Goal: Find specific page/section: Find specific page/section

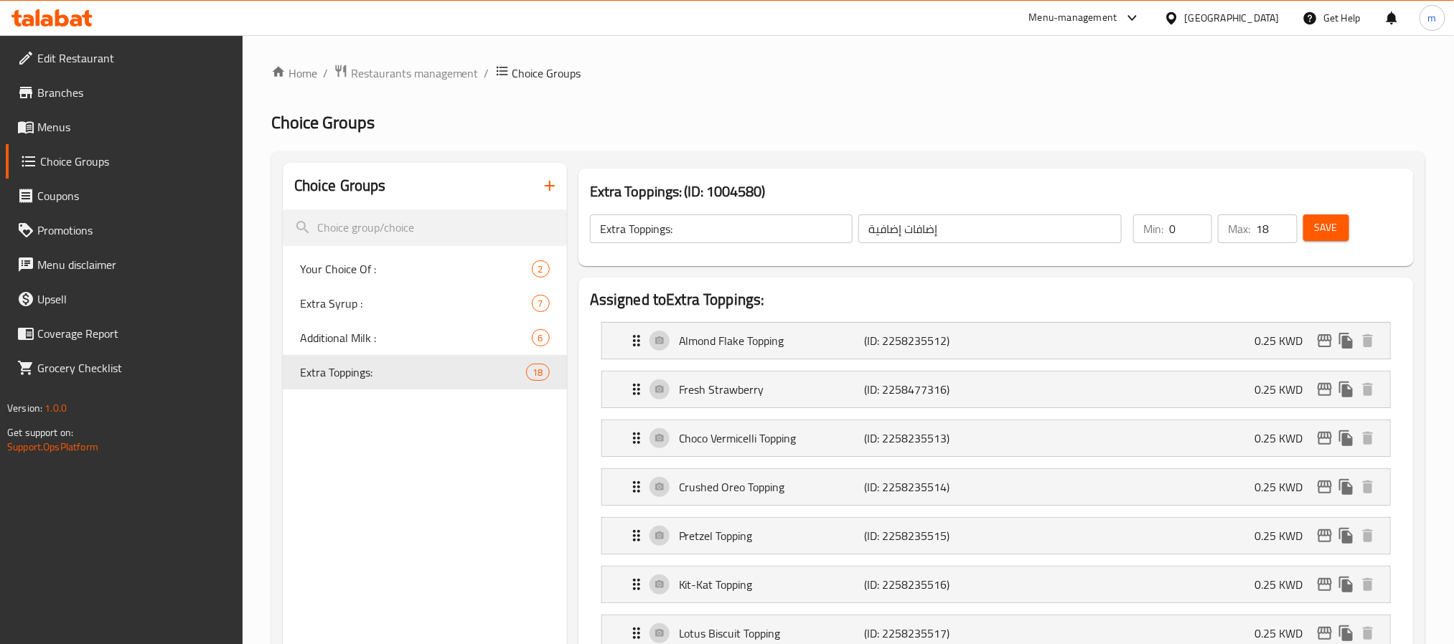
click at [74, 14] on icon at bounding box center [51, 17] width 81 height 17
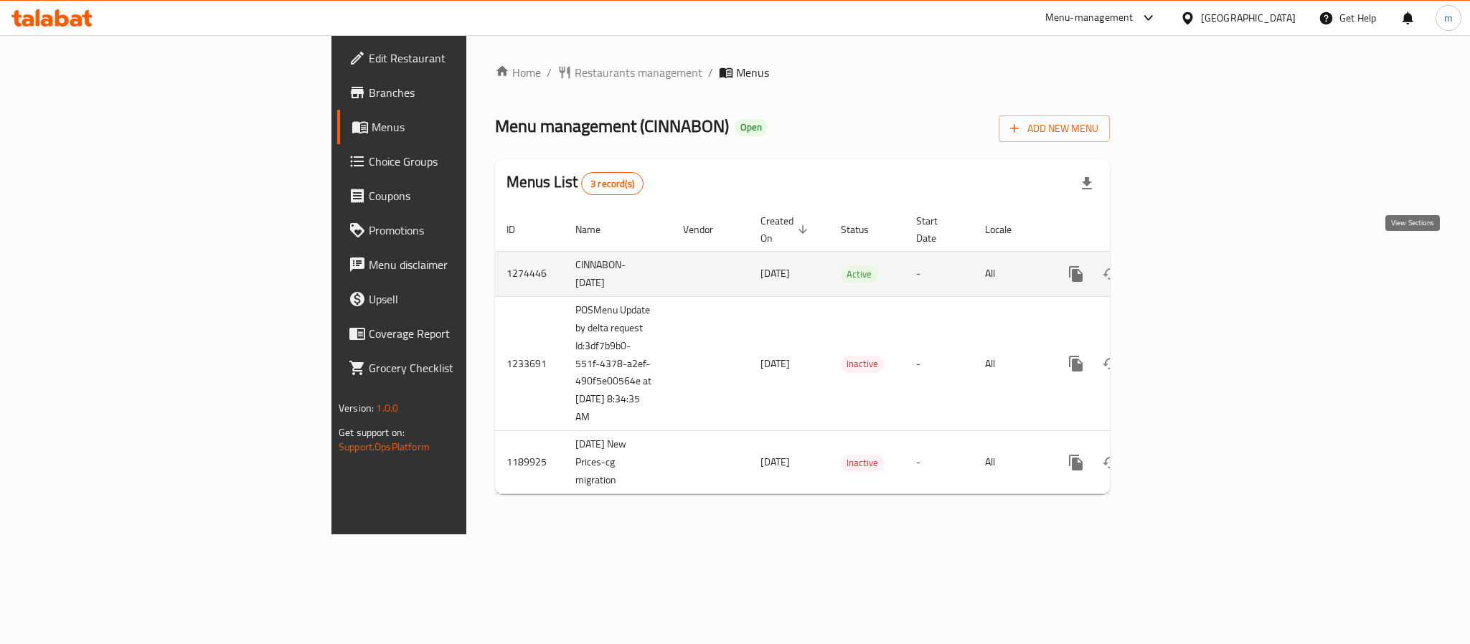
click at [1186, 268] on icon "enhanced table" at bounding box center [1179, 274] width 13 height 13
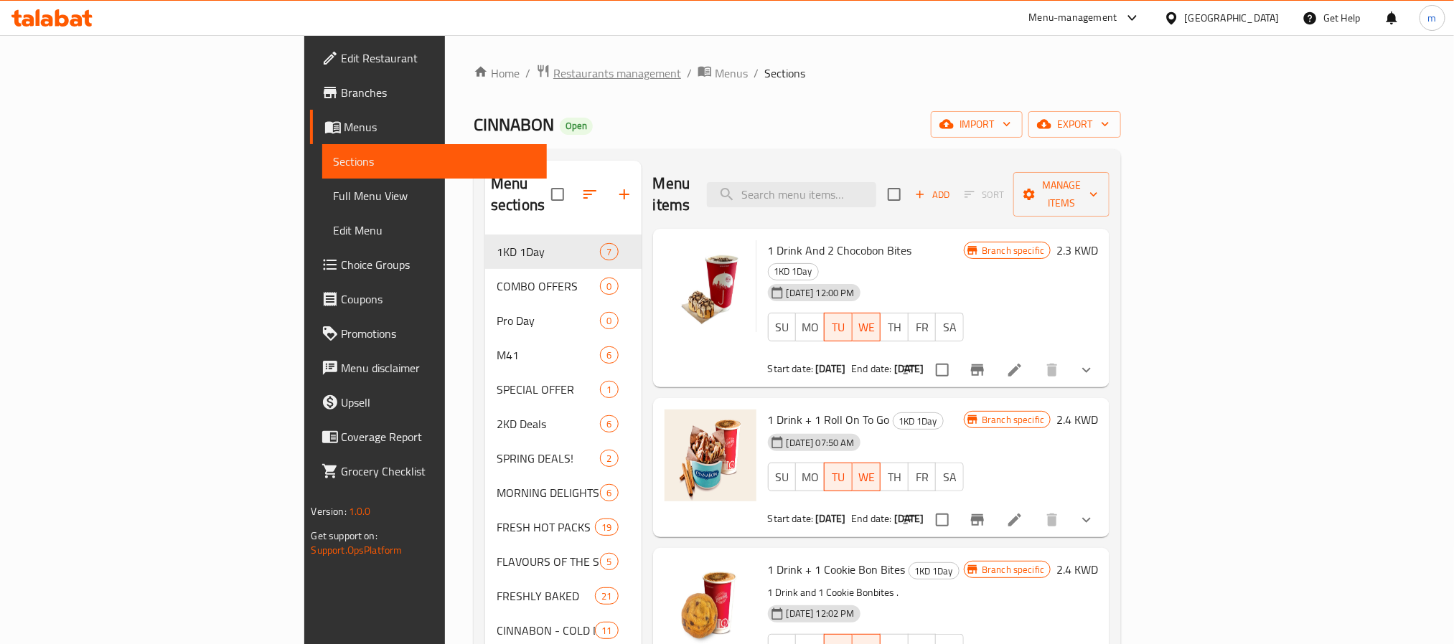
click at [553, 71] on span "Restaurants management" at bounding box center [617, 73] width 128 height 17
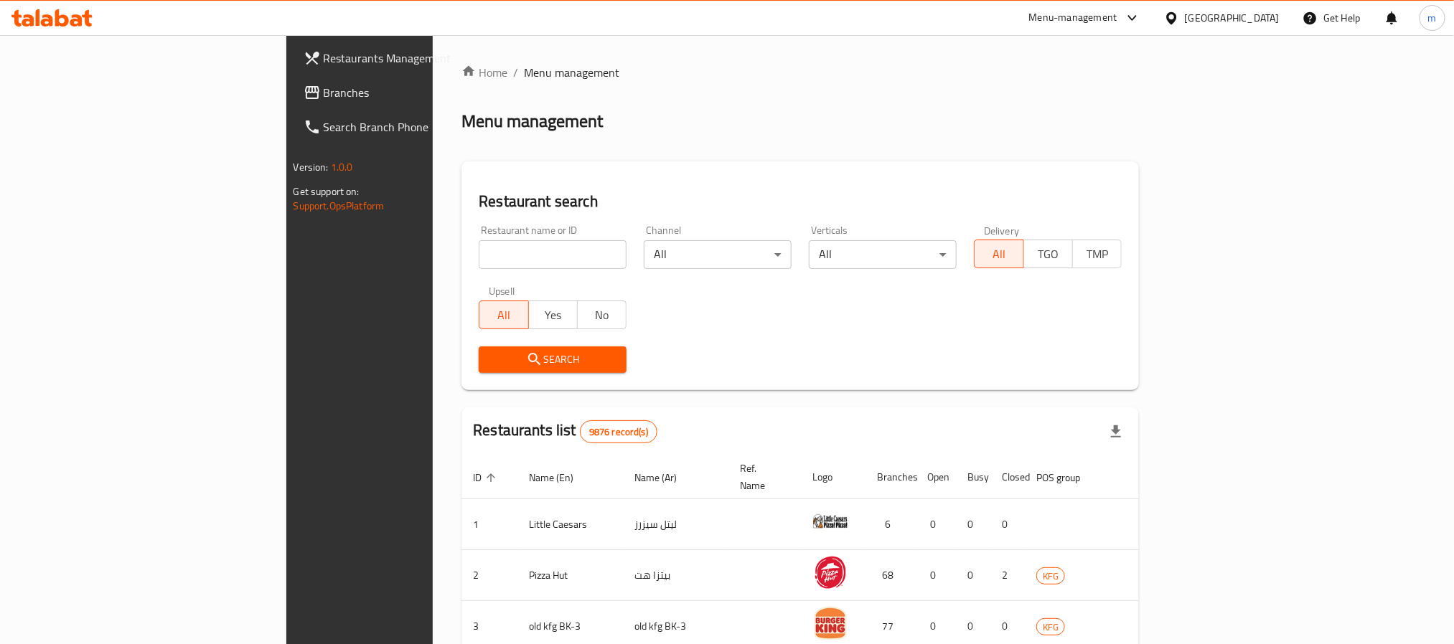
click at [479, 248] on input "search" at bounding box center [553, 254] width 148 height 29
paste input "119"
type input "119"
click at [490, 360] on span "Search" at bounding box center [552, 360] width 125 height 18
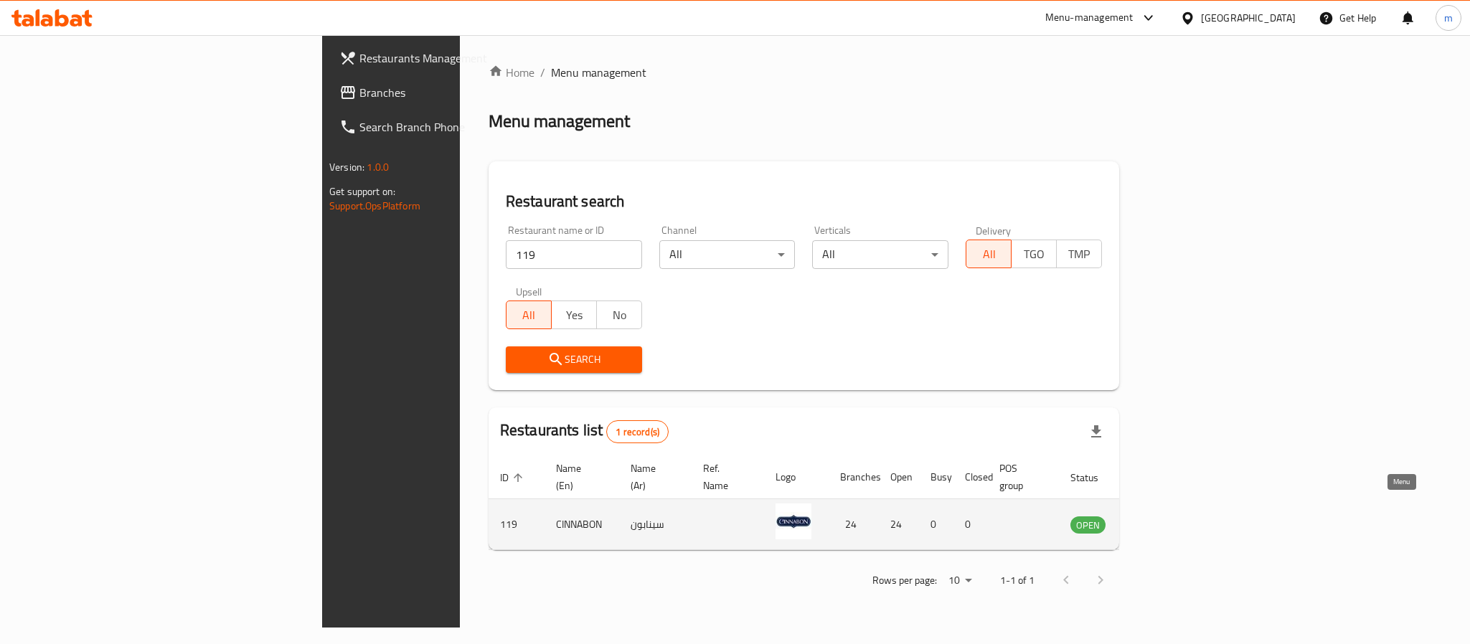
click at [1162, 519] on icon "enhanced table" at bounding box center [1155, 525] width 16 height 12
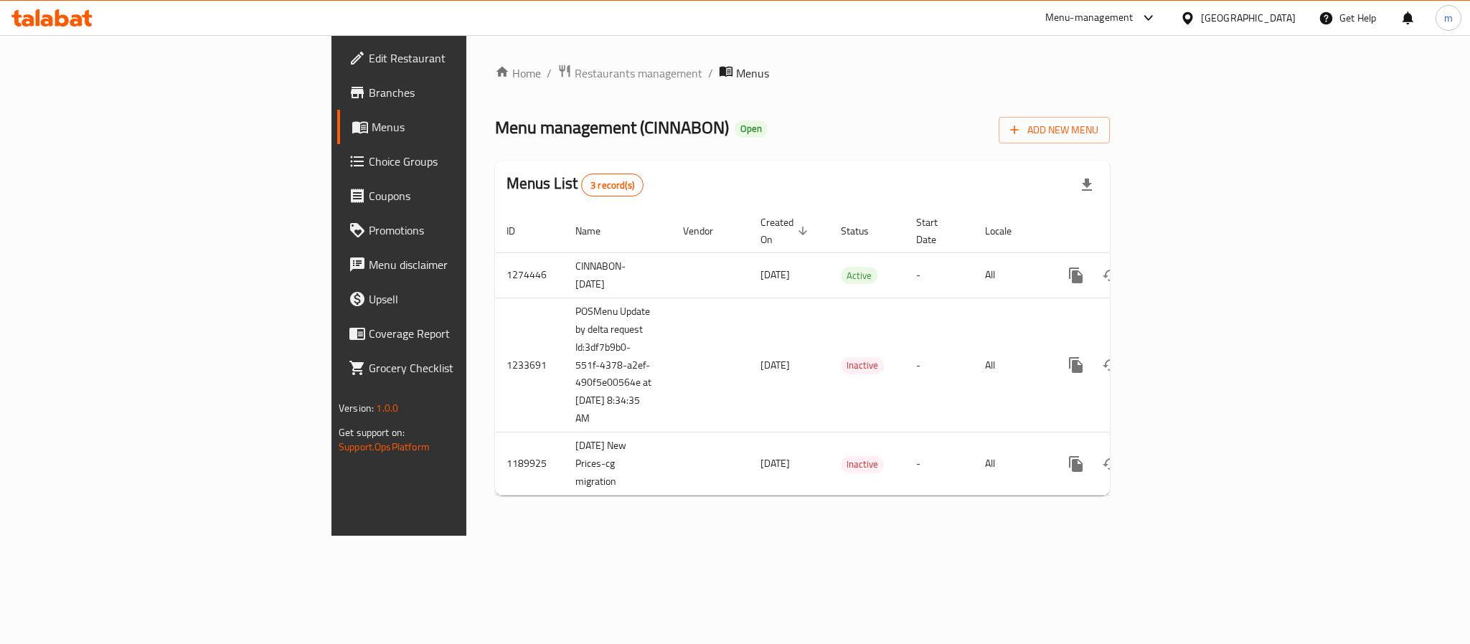
click at [75, 16] on icon at bounding box center [76, 20] width 12 height 12
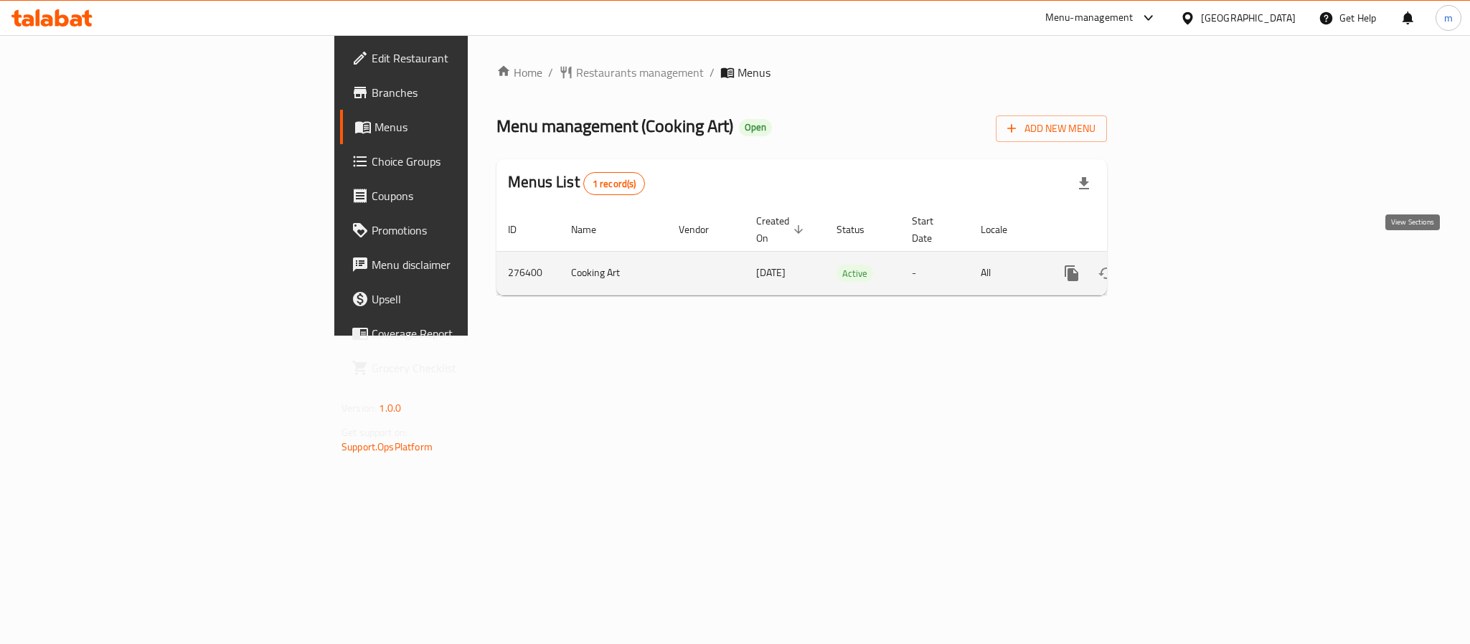
click at [1182, 267] on icon "enhanced table" at bounding box center [1175, 273] width 13 height 13
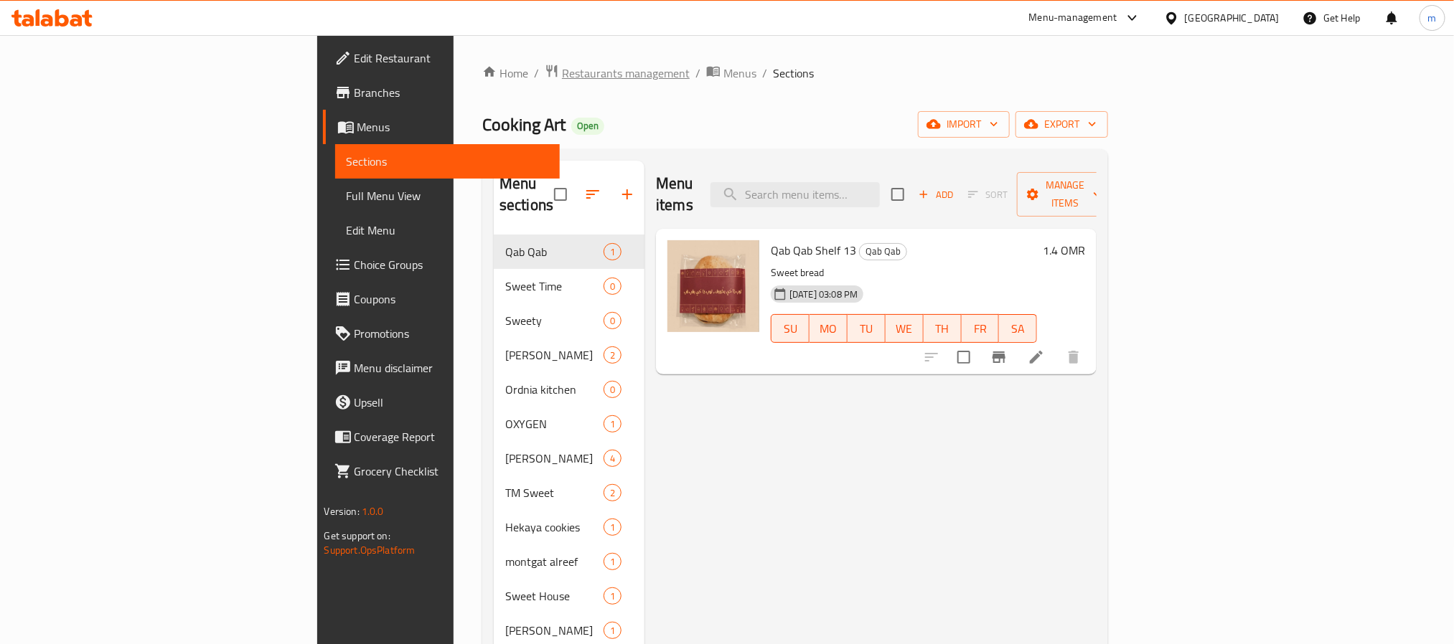
click at [562, 73] on span "Restaurants management" at bounding box center [626, 73] width 128 height 17
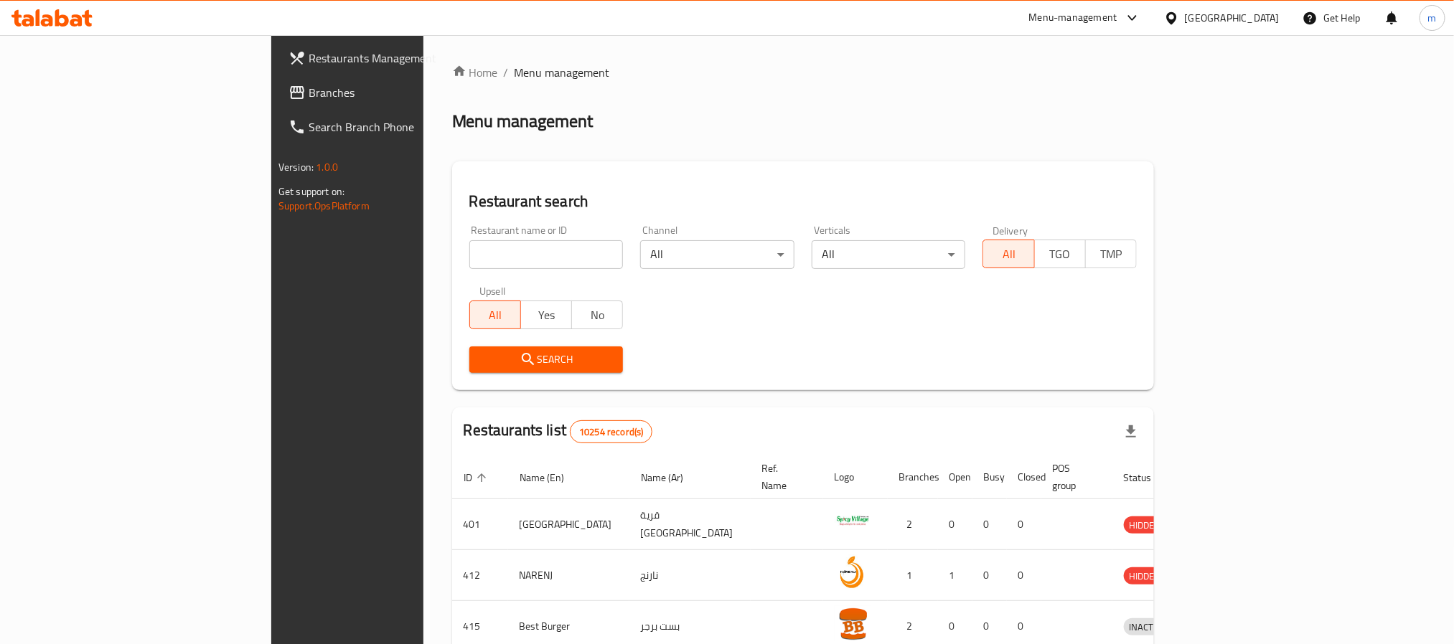
click at [469, 258] on input "search" at bounding box center [546, 254] width 154 height 29
paste input "628028"
type input "628028"
click at [522, 364] on icon "submit" at bounding box center [528, 359] width 12 height 12
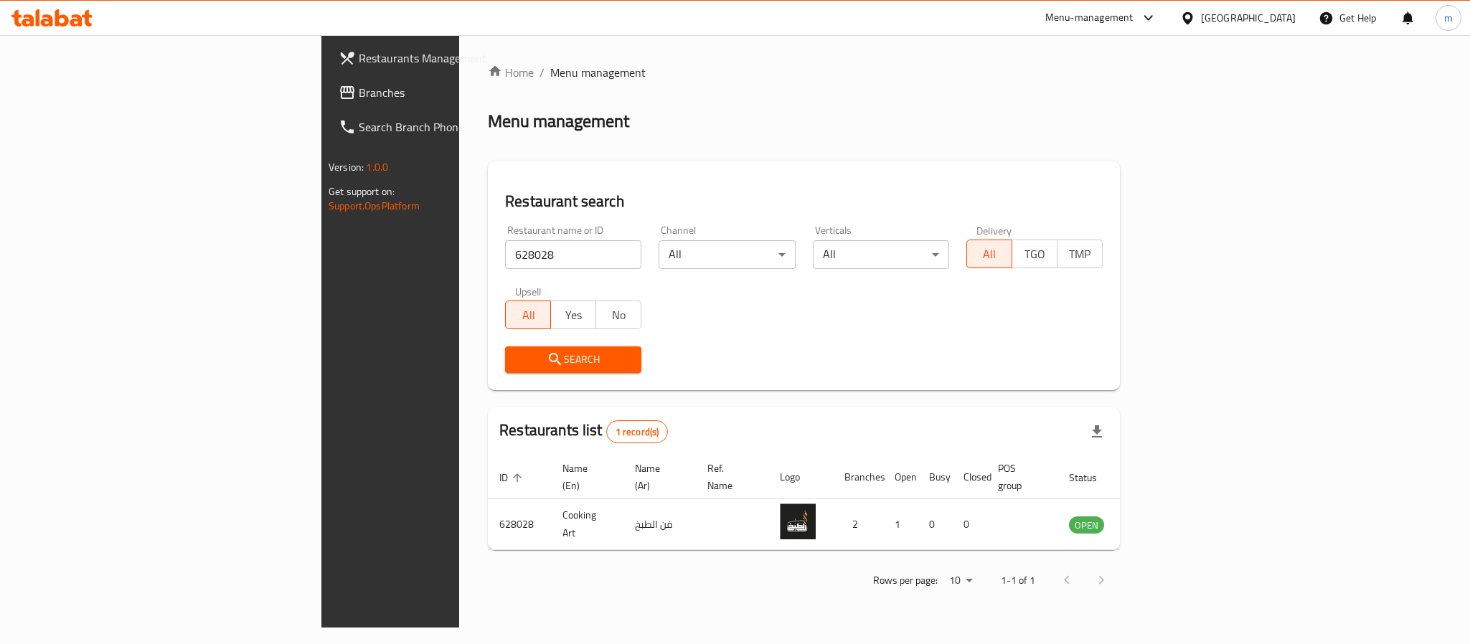
click at [34, 17] on icon at bounding box center [51, 17] width 81 height 17
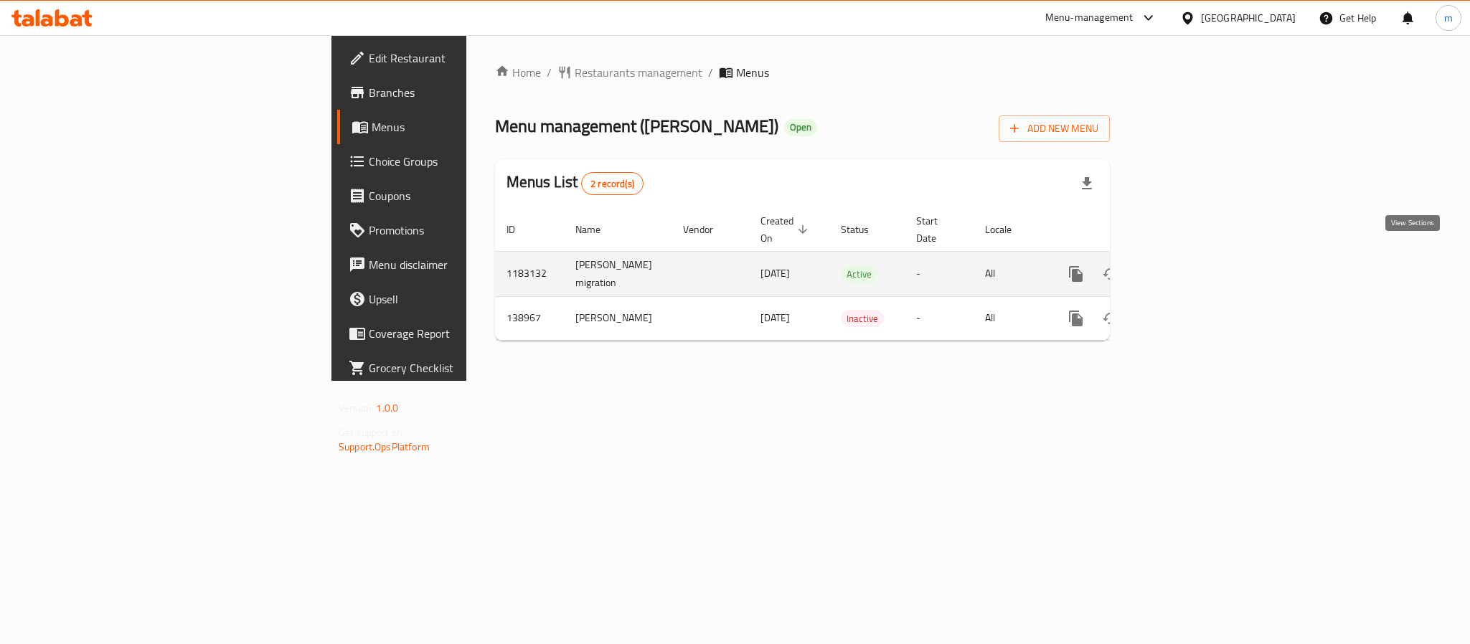
click at [1188, 265] on icon "enhanced table" at bounding box center [1179, 273] width 17 height 17
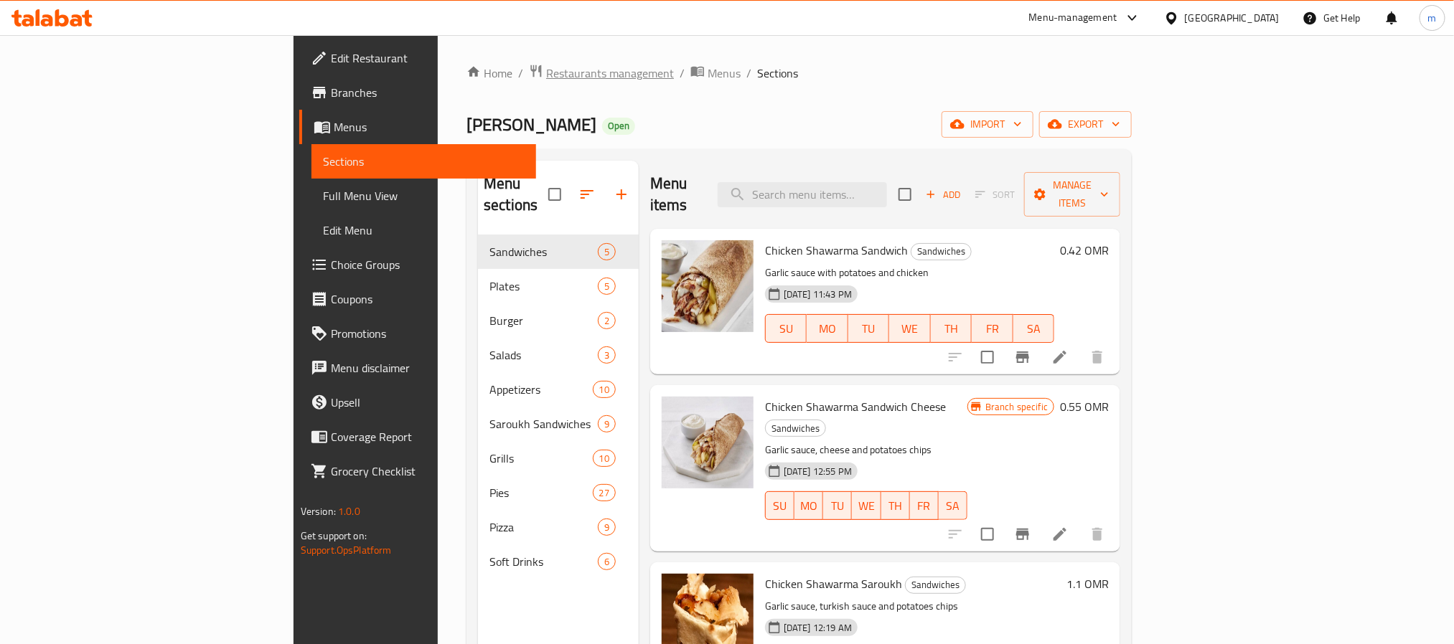
click at [546, 80] on span "Restaurants management" at bounding box center [610, 73] width 128 height 17
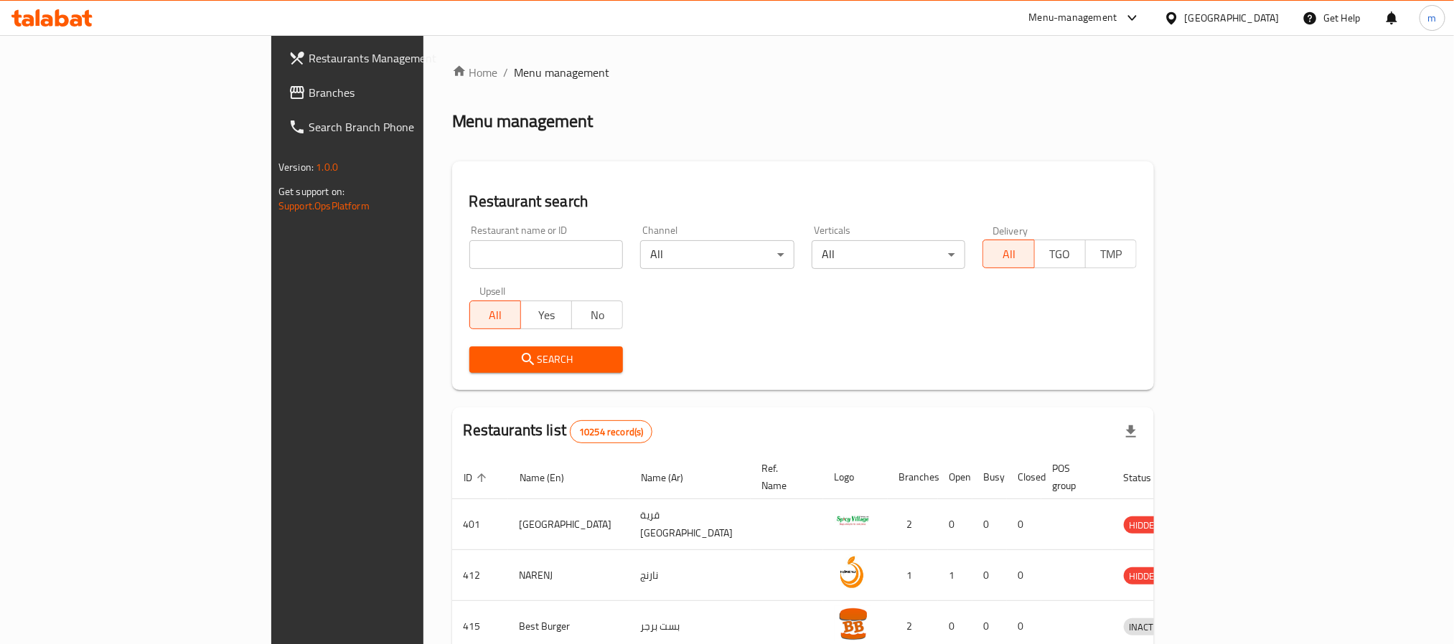
click at [469, 244] on input "search" at bounding box center [546, 254] width 154 height 29
paste input "611773"
type input "611773"
click at [489, 366] on span "Search" at bounding box center [546, 360] width 131 height 18
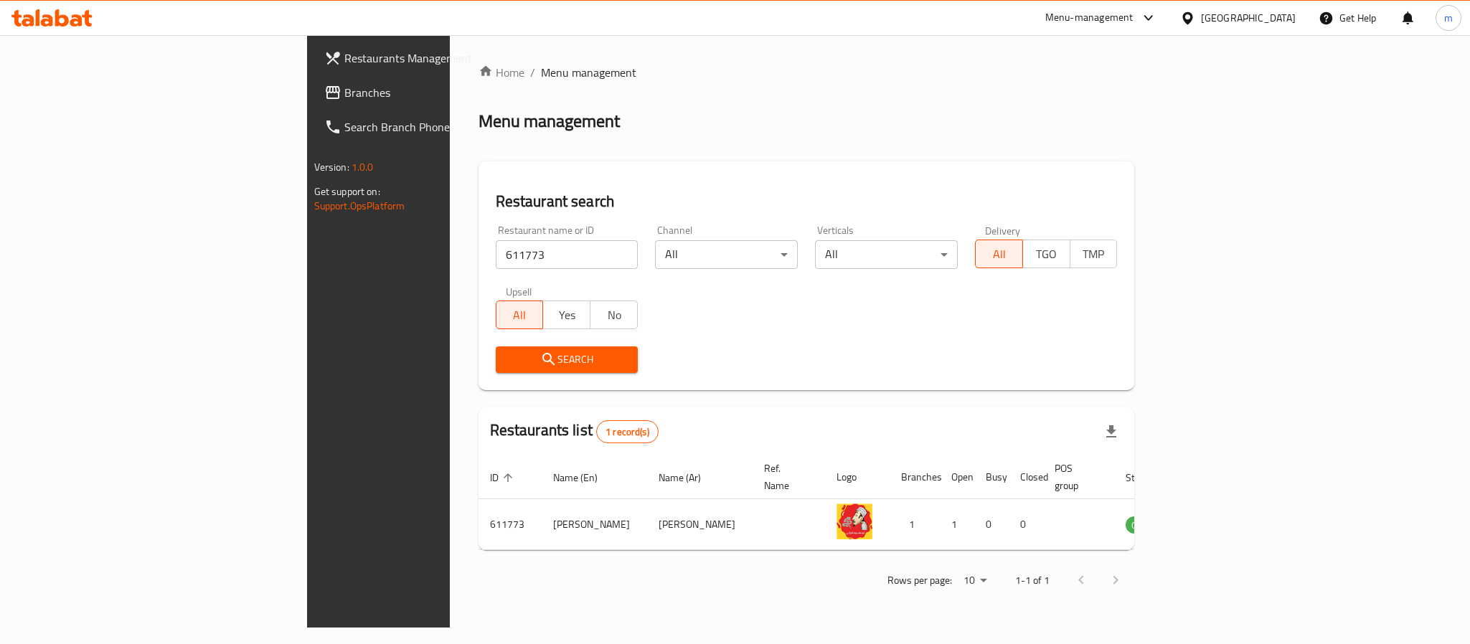
click at [74, 19] on icon at bounding box center [76, 20] width 12 height 12
